Goal: Task Accomplishment & Management: Manage account settings

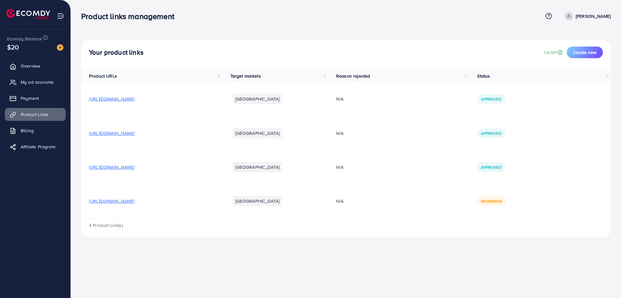
click at [371, 272] on div "Product links management Help Center Contact Support Term and policy About Us A…" at bounding box center [310, 149] width 621 height 298
click at [441, 262] on div "Product links management Help Center Contact Support Term and policy About Us A…" at bounding box center [310, 149] width 621 height 298
click at [502, 201] on span "Reviewing" at bounding box center [491, 202] width 21 height 6
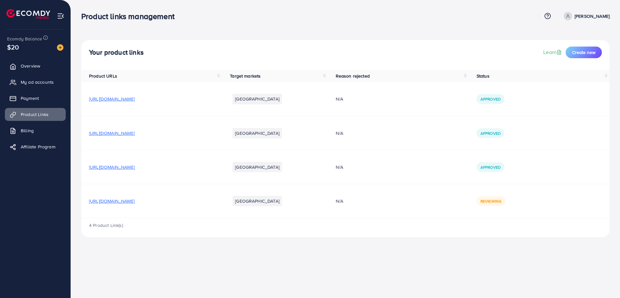
click at [555, 149] on td "Approved" at bounding box center [539, 133] width 141 height 34
click at [610, 62] on div "Your product links Learn Create new" at bounding box center [346, 55] width 530 height 30
click at [47, 83] on span "My ad accounts" at bounding box center [38, 82] width 33 height 6
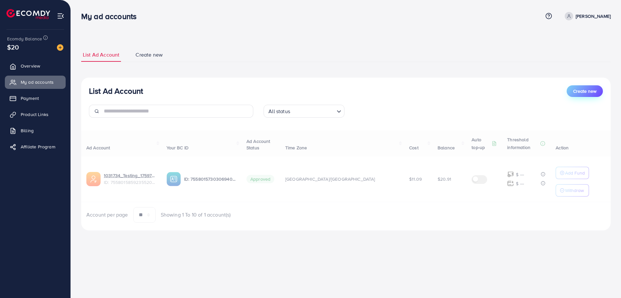
select select
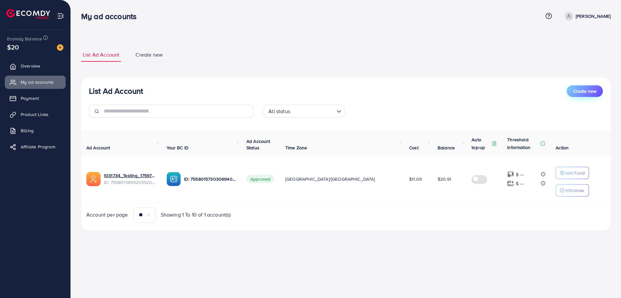
click at [592, 93] on span "Create new" at bounding box center [584, 91] width 23 height 6
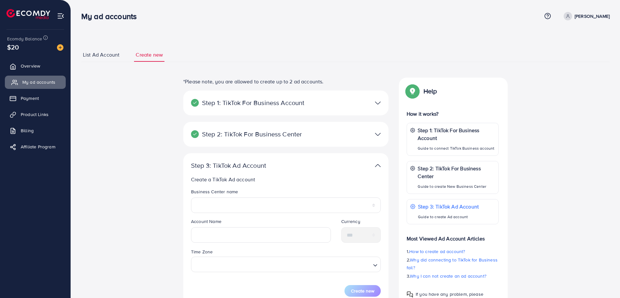
click at [32, 82] on span "My ad accounts" at bounding box center [38, 82] width 33 height 6
click at [101, 52] on span "List Ad Account" at bounding box center [101, 54] width 37 height 7
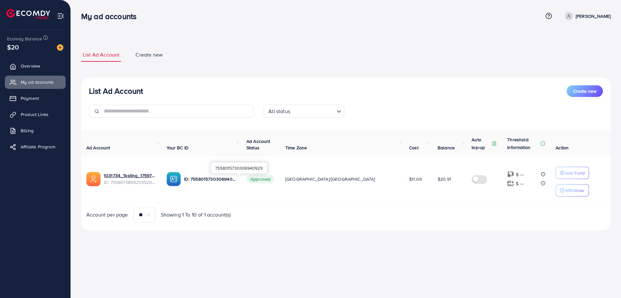
click at [228, 182] on p "ID: 7558015730306940929" at bounding box center [210, 179] width 52 height 8
click at [156, 174] on link "1031734_Testing_1759737796327" at bounding box center [130, 176] width 52 height 6
click at [41, 115] on span "Product Links" at bounding box center [36, 114] width 28 height 6
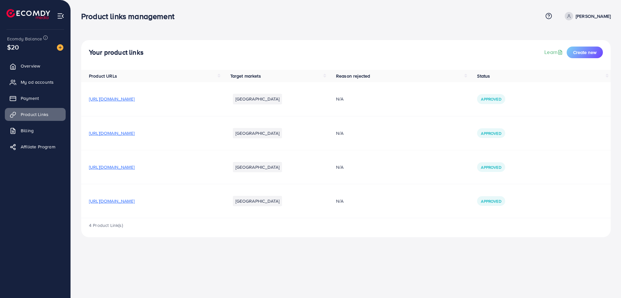
click at [135, 201] on span "[URL][DOMAIN_NAME]" at bounding box center [112, 201] width 46 height 6
